Goal: Transaction & Acquisition: Purchase product/service

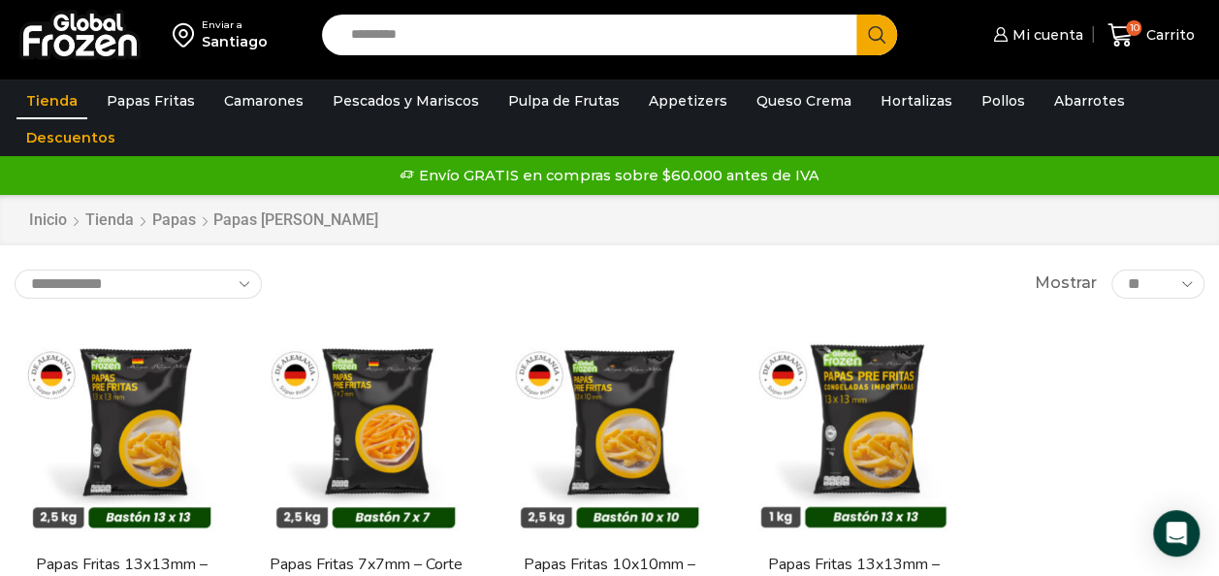
click at [41, 89] on link "Tienda" at bounding box center [51, 100] width 71 height 37
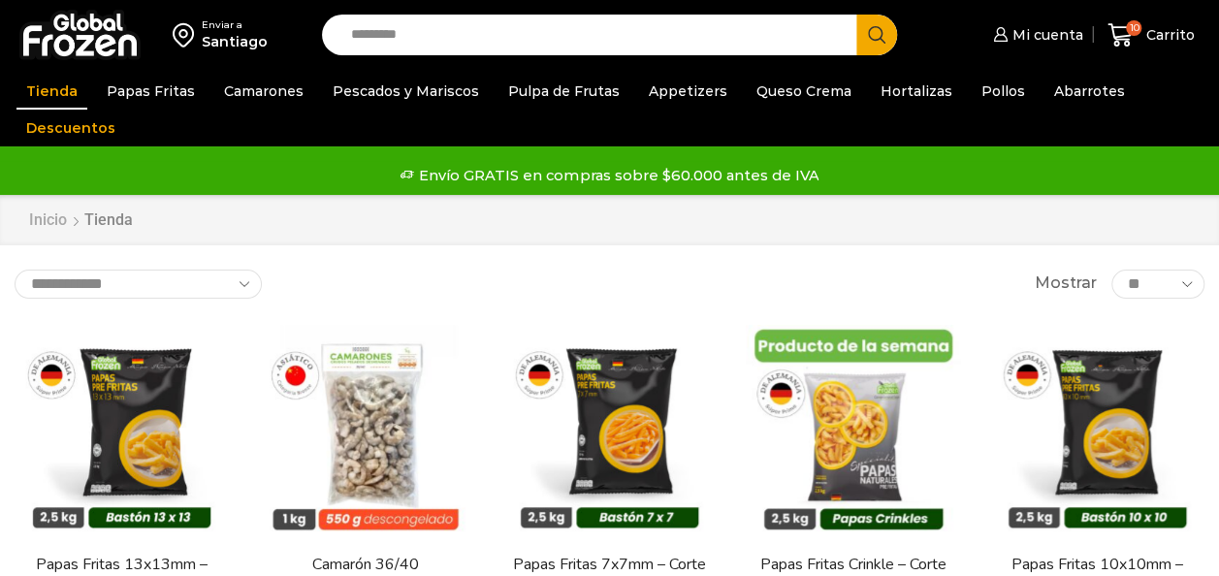
click at [39, 225] on link "Inicio" at bounding box center [48, 220] width 40 height 22
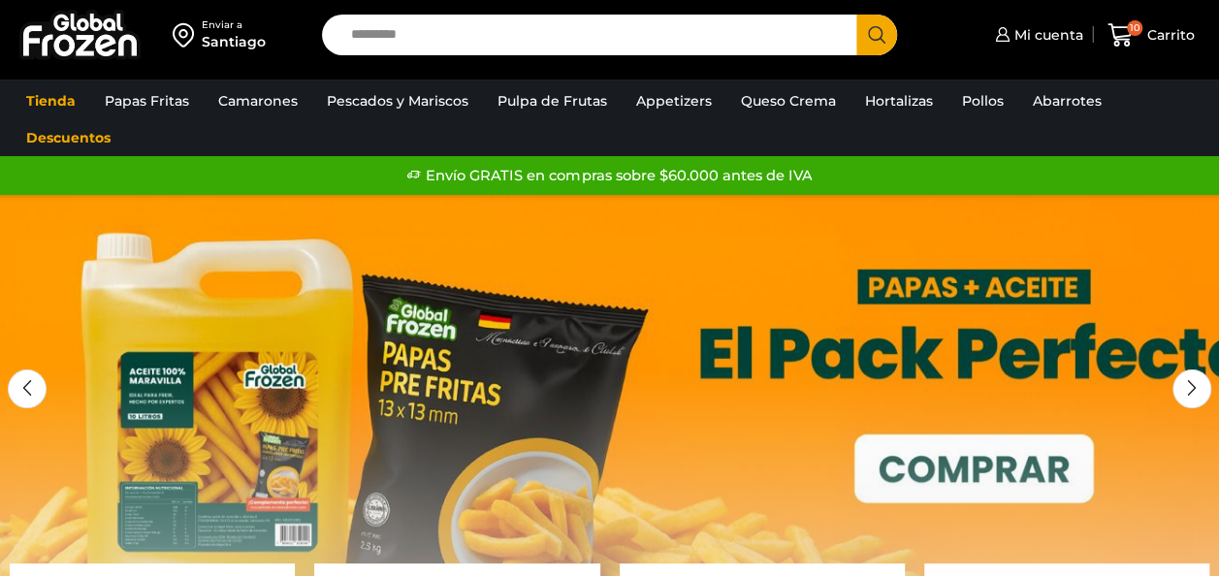
click at [367, 231] on link "1 / 2" at bounding box center [609, 486] width 1219 height 582
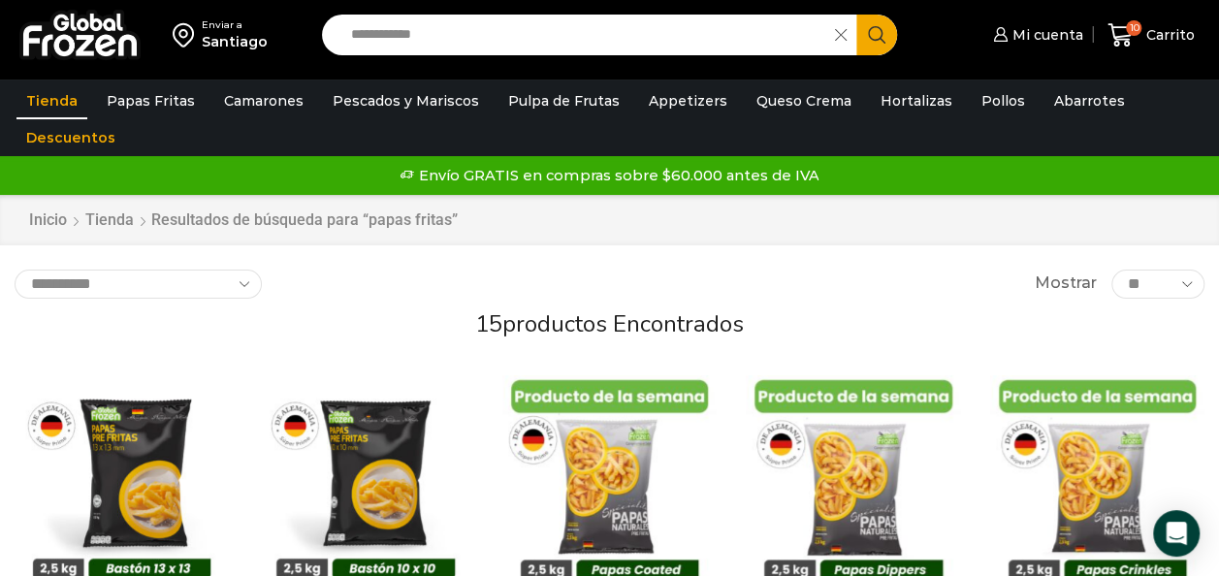
click at [57, 94] on link "Tienda" at bounding box center [51, 100] width 71 height 37
click at [51, 219] on link "Inicio" at bounding box center [48, 220] width 40 height 22
